Goal: Check status: Check status

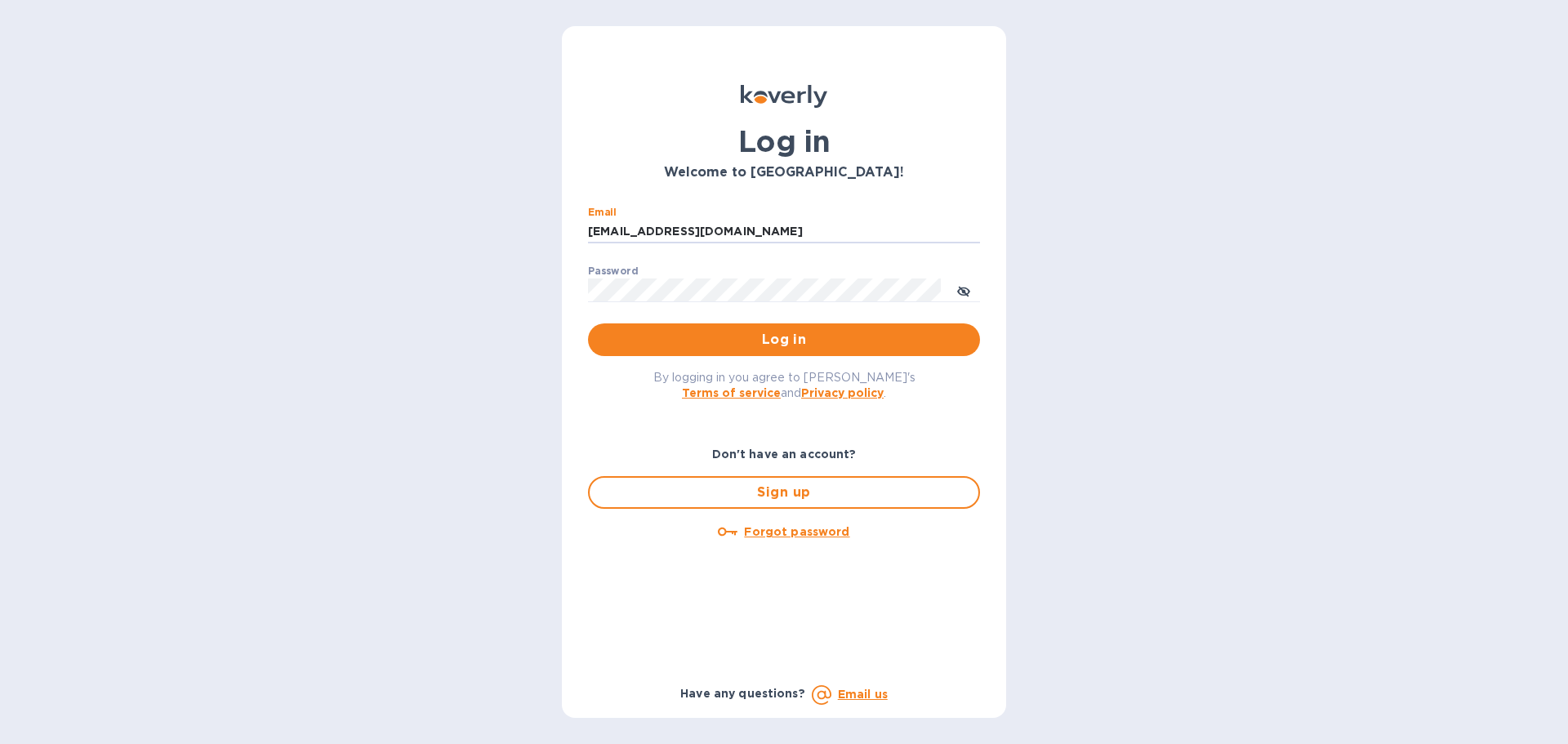
drag, startPoint x: 742, startPoint y: 231, endPoint x: 502, endPoint y: 230, distance: 240.0
click at [502, 230] on div "Log in Welcome to [GEOGRAPHIC_DATA]! Email [EMAIL_ADDRESS][DOMAIN_NAME] ​ Passw…" at bounding box center [784, 372] width 1568 height 744
type input "[EMAIL_ADDRESS][DOMAIN_NAME]"
click at [682, 347] on span "Log in" at bounding box center [784, 340] width 365 height 20
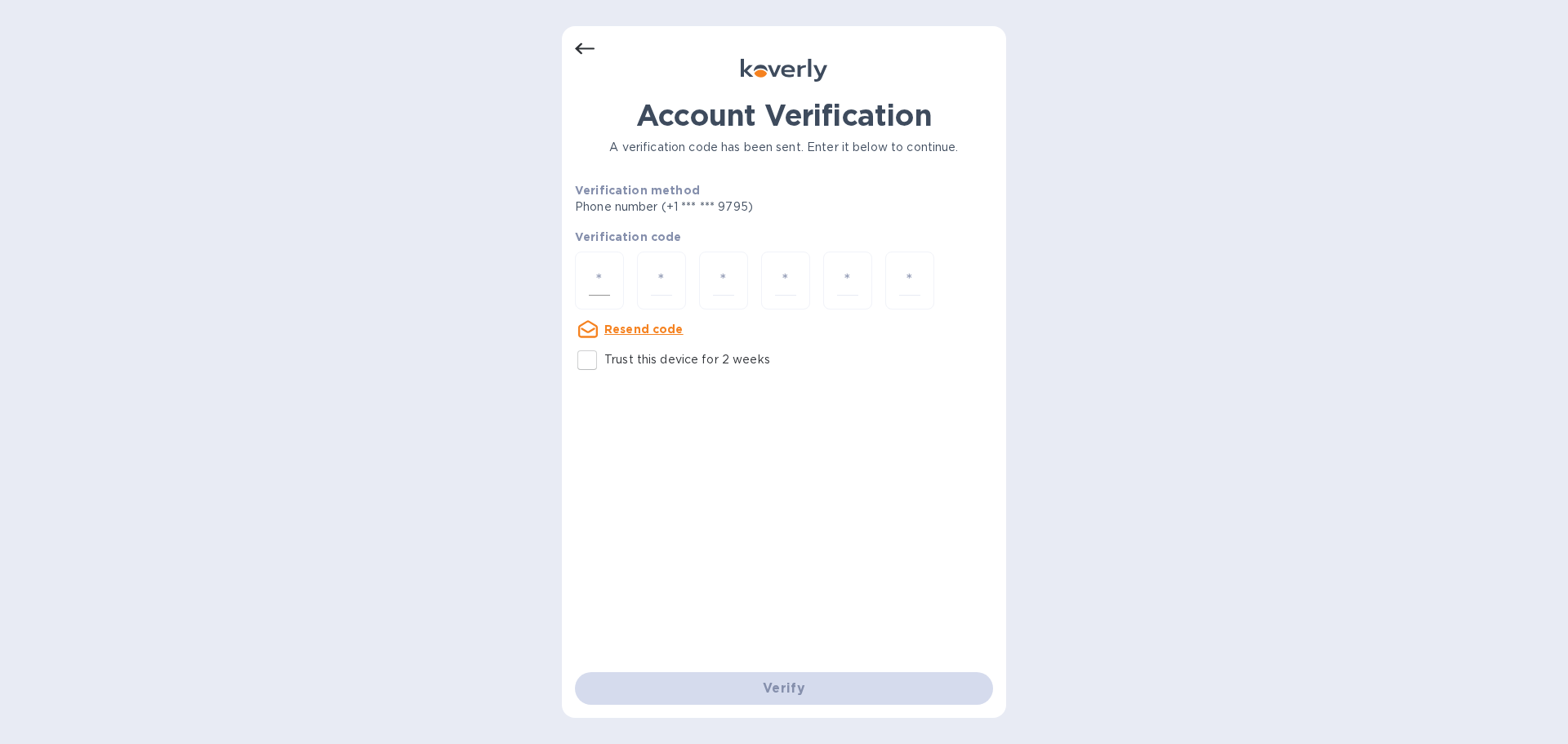
click at [599, 283] on input "number" at bounding box center [599, 280] width 22 height 30
type input "4"
type input "1"
type input "8"
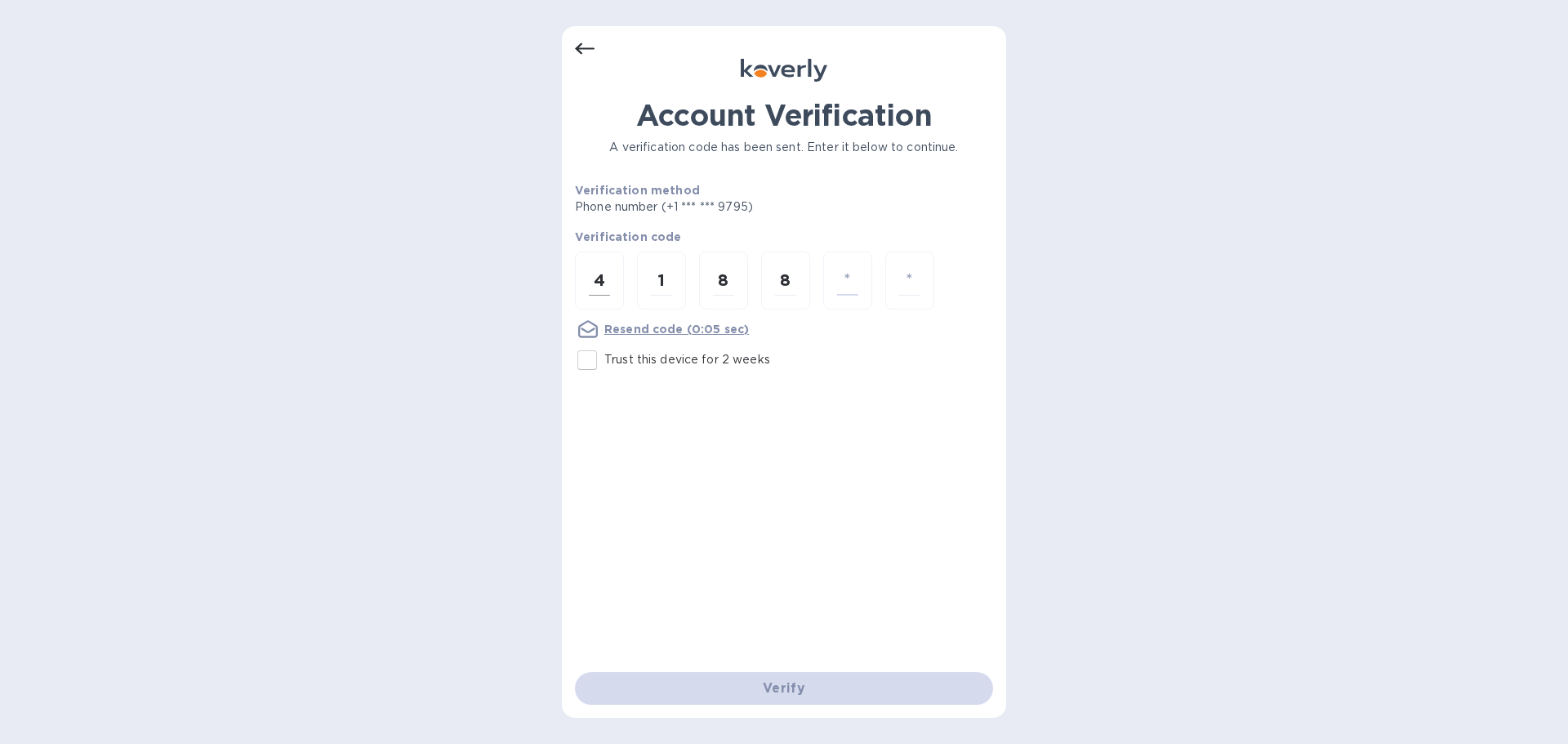
type input "7"
type input "0"
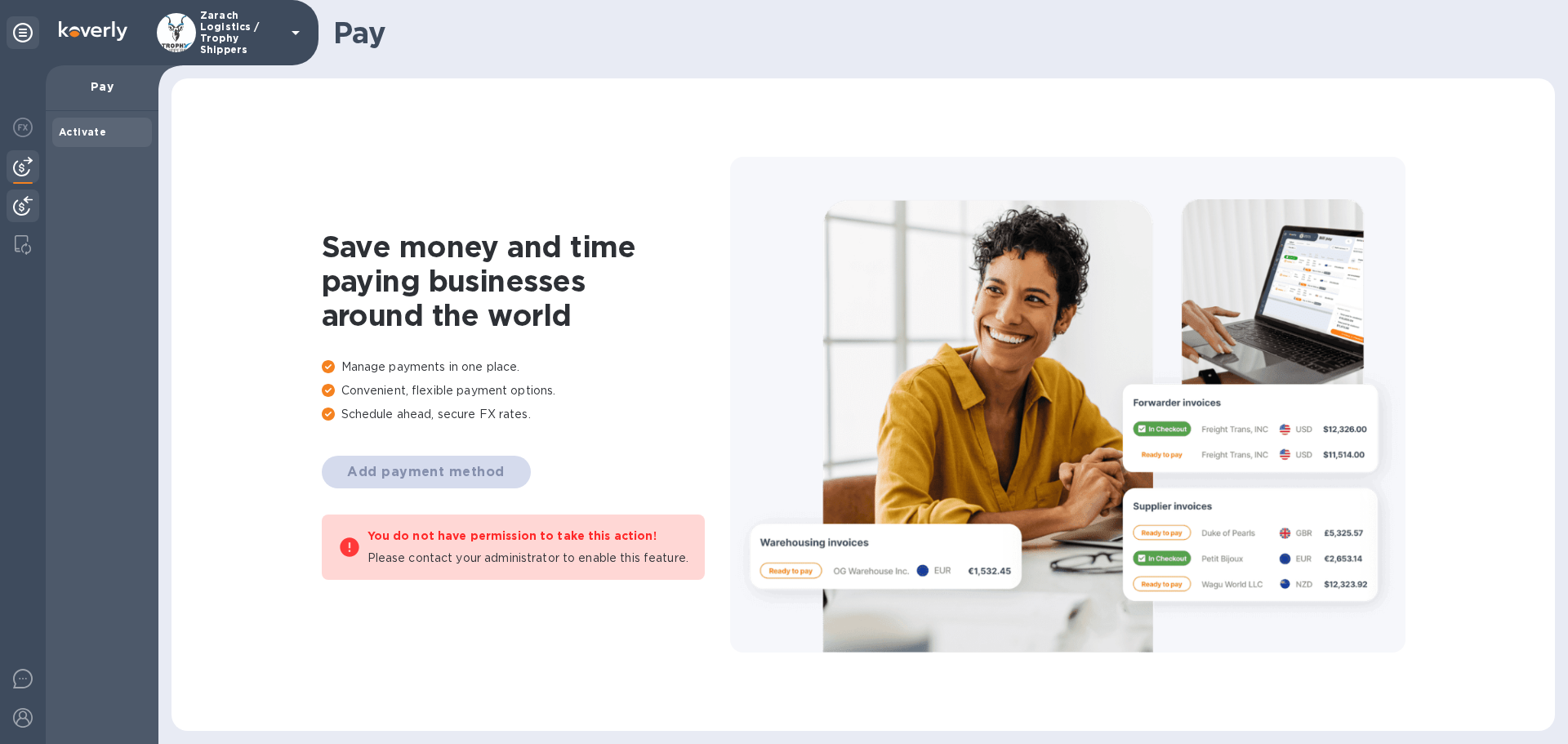
click at [23, 201] on img at bounding box center [22, 206] width 20 height 20
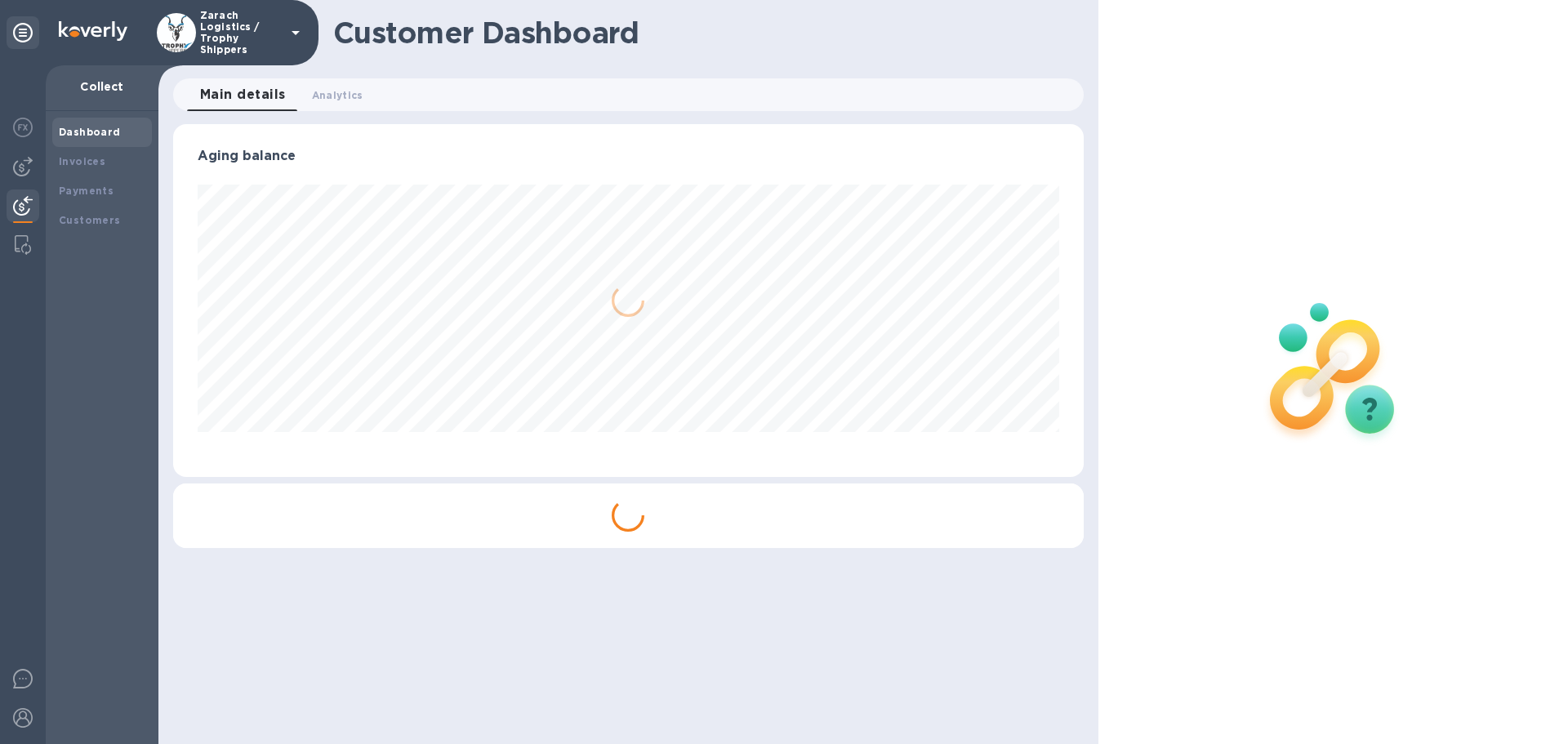
scroll to position [353, 910]
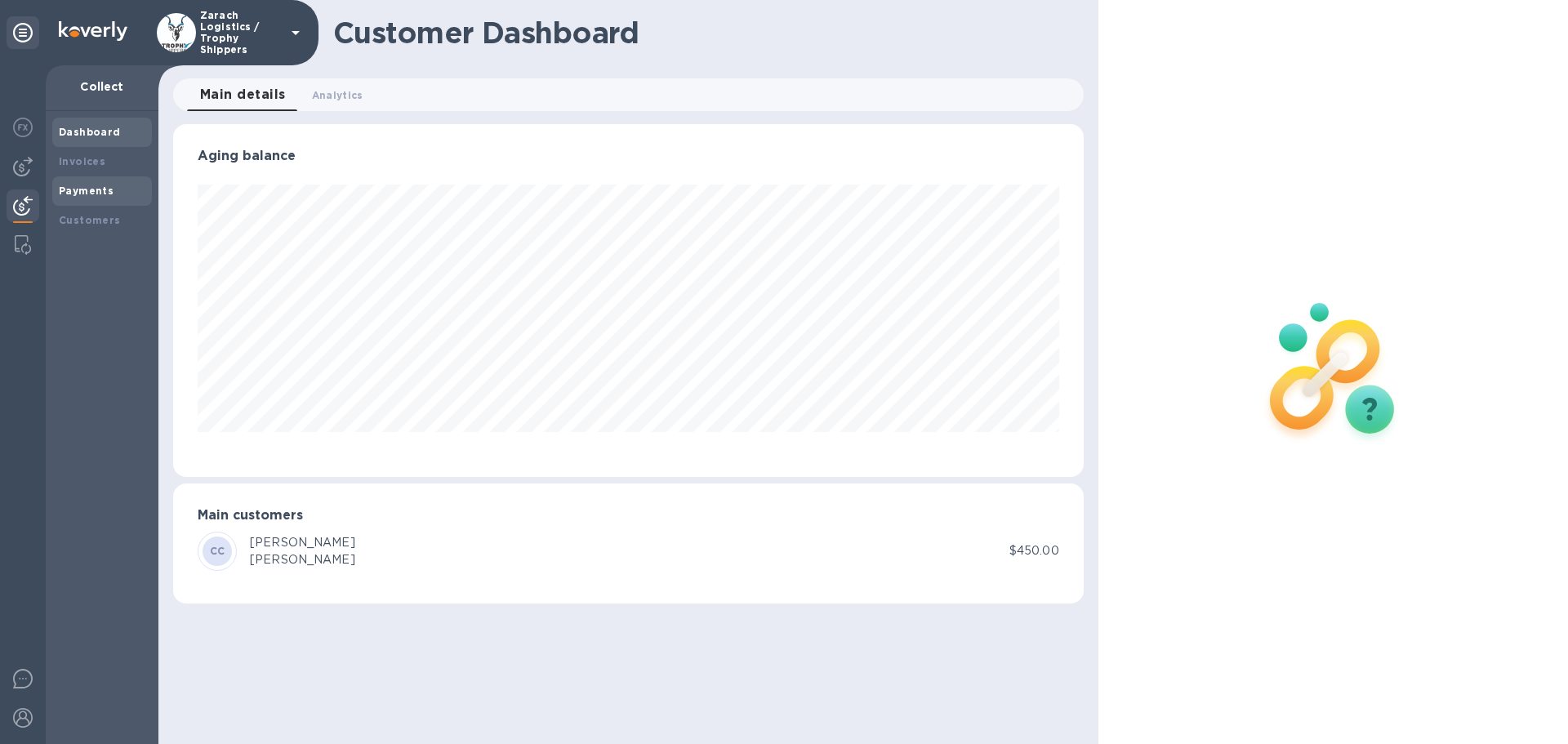
click at [86, 185] on b "Payments" at bounding box center [86, 191] width 54 height 12
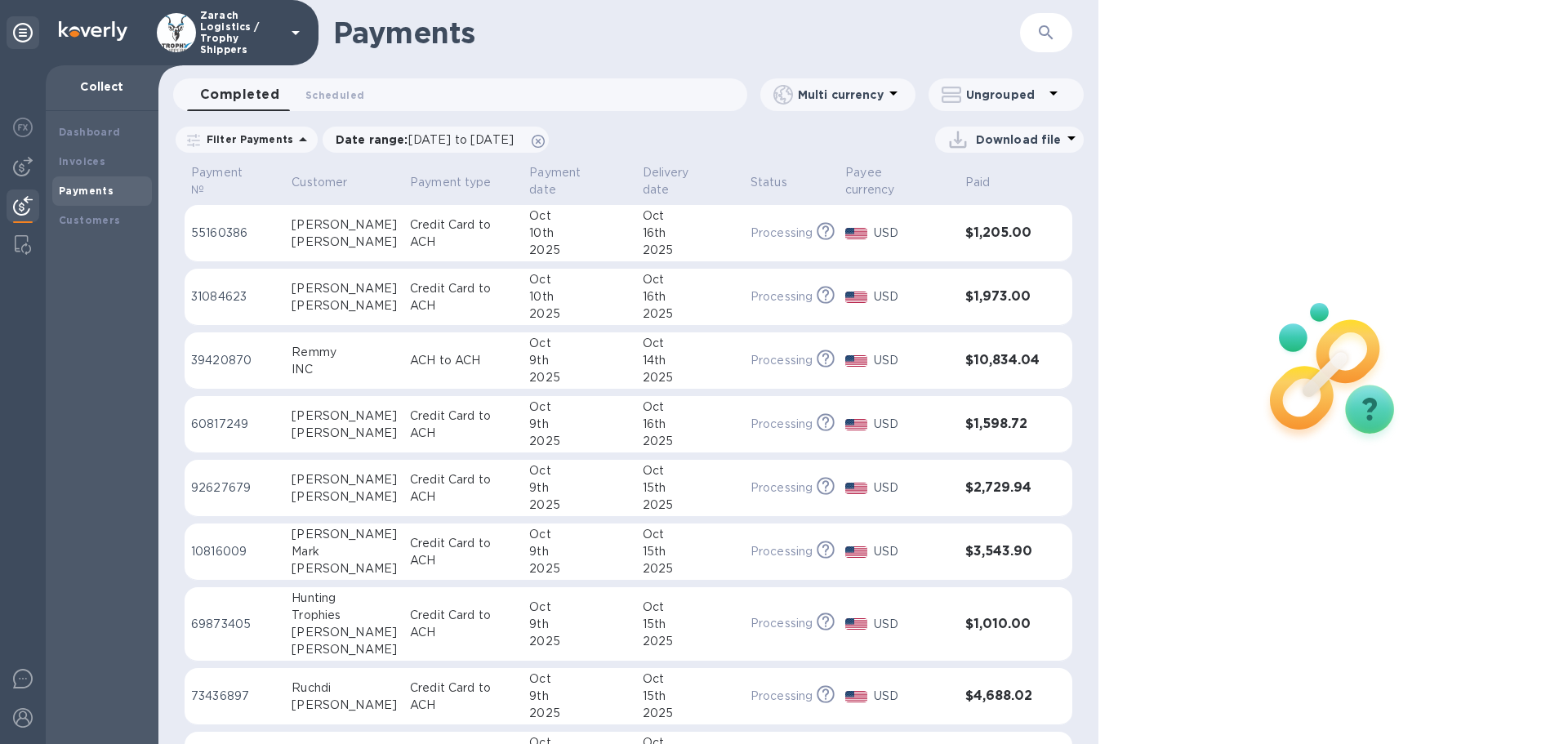
click at [223, 225] on p "55160386" at bounding box center [234, 233] width 87 height 17
